Goal: Find specific page/section: Find specific page/section

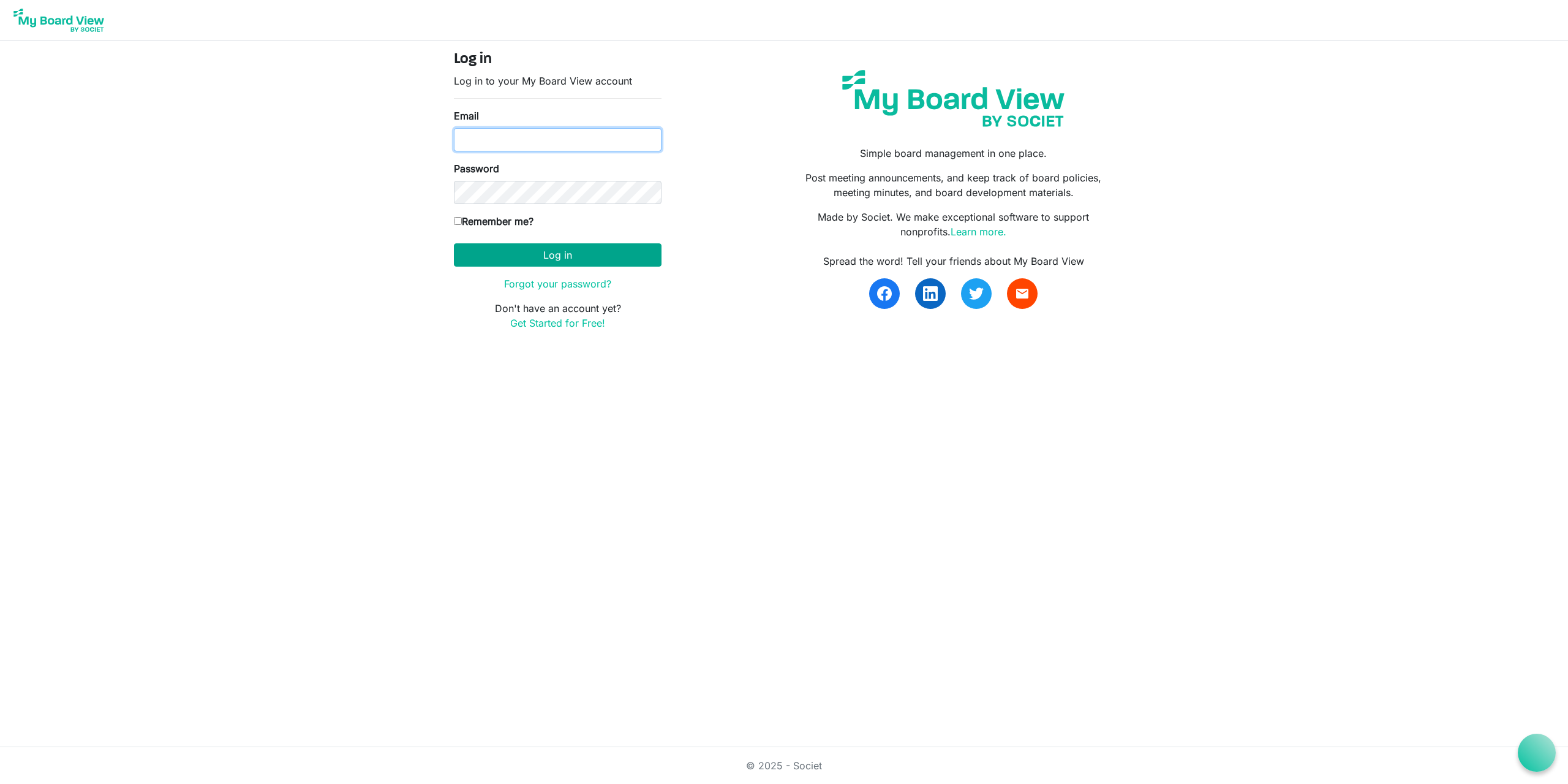
type input "[EMAIL_ADDRESS][DOMAIN_NAME]"
click at [550, 252] on button "Log in" at bounding box center [558, 255] width 207 height 24
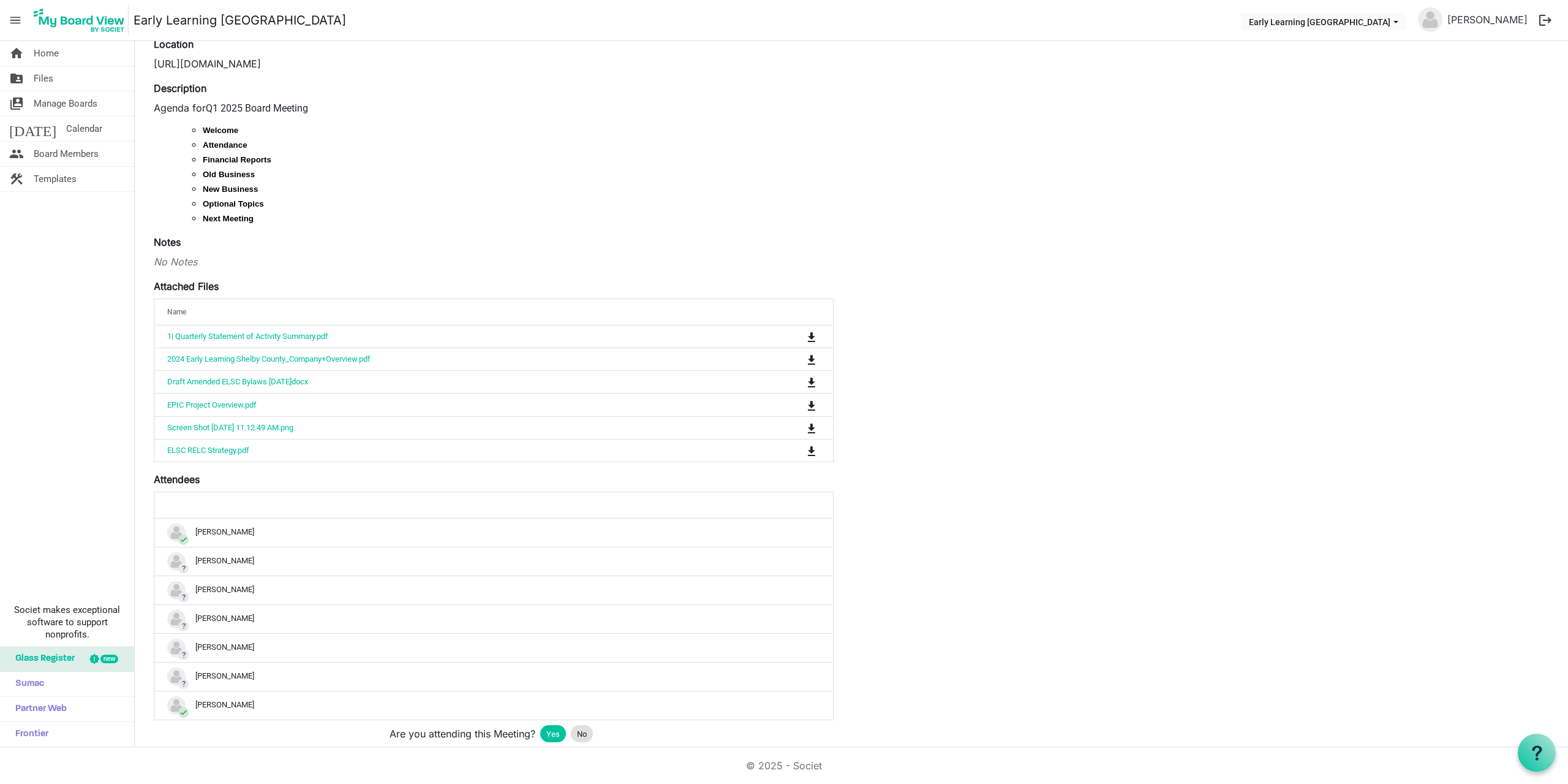
scroll to position [122, 0]
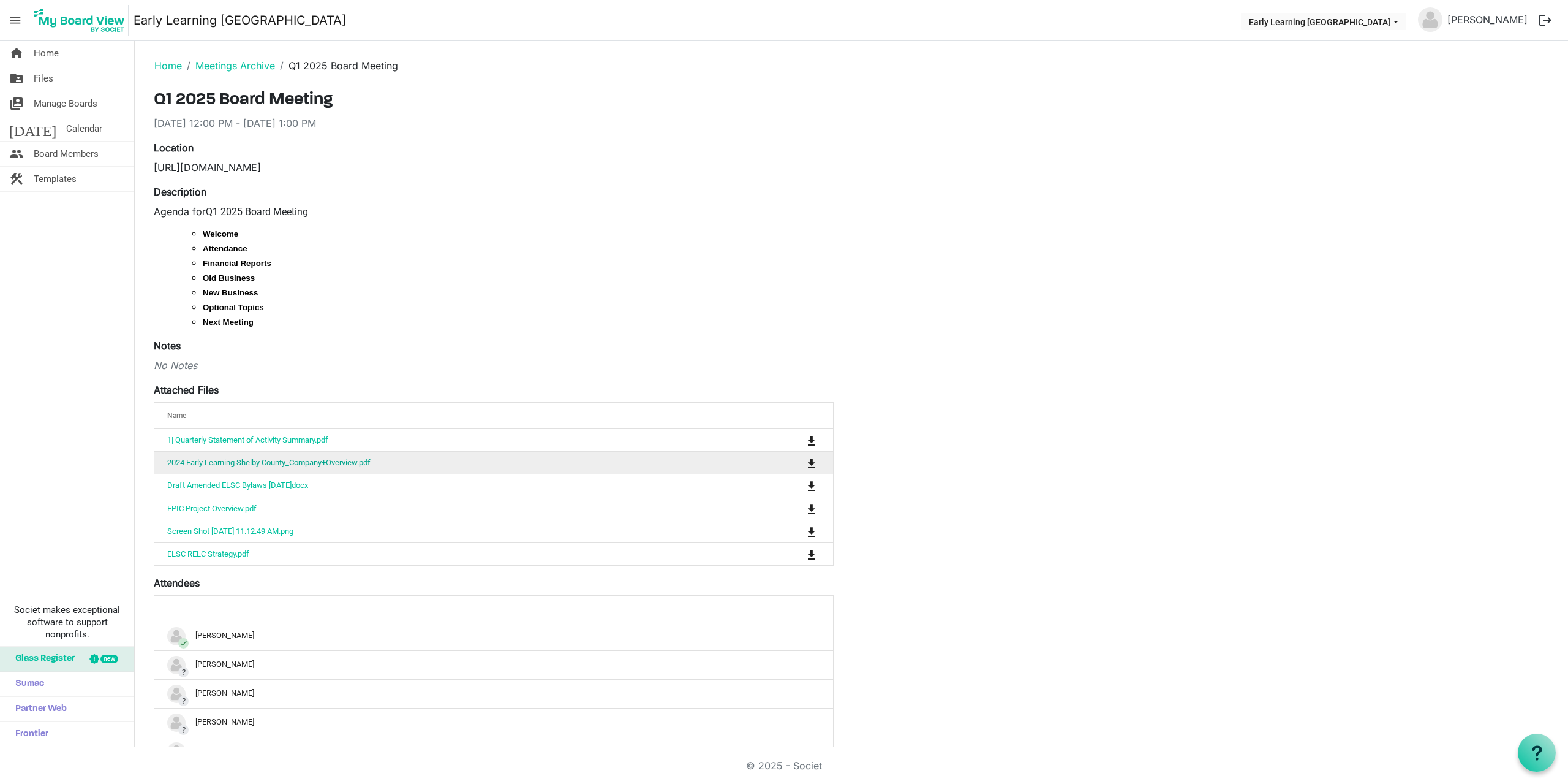
click at [348, 462] on link "2024 Early Learning Shelby County_Company+Overview.pdf" at bounding box center [268, 462] width 203 height 9
